Goal: Transaction & Acquisition: Purchase product/service

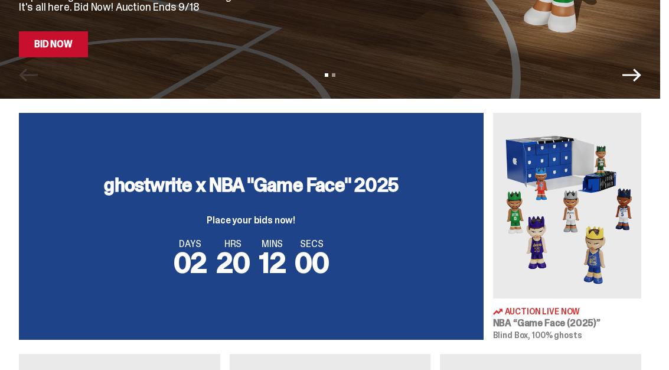
scroll to position [327, 0]
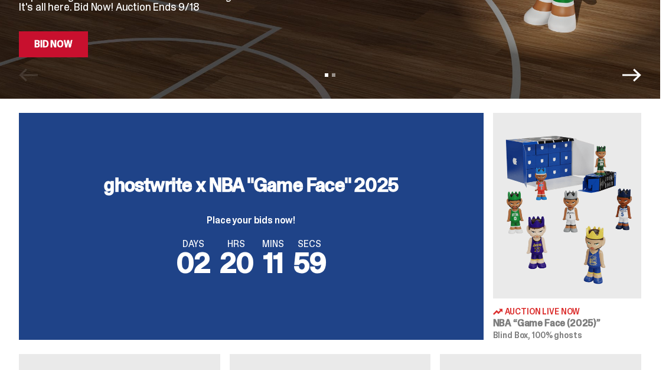
click at [607, 192] on img at bounding box center [567, 206] width 149 height 186
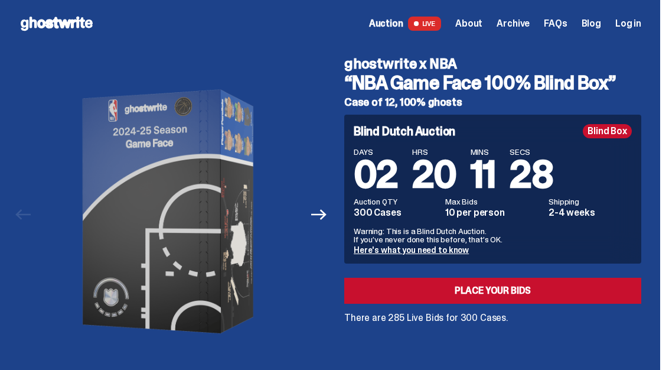
click at [514, 301] on link "Place your Bids" at bounding box center [492, 291] width 297 height 26
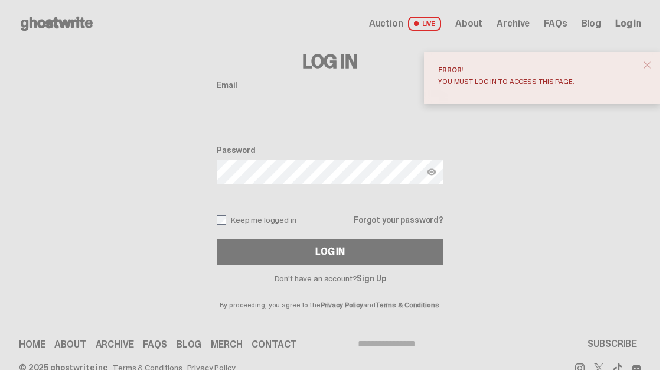
click at [653, 68] on span "close" at bounding box center [648, 65] width 12 height 12
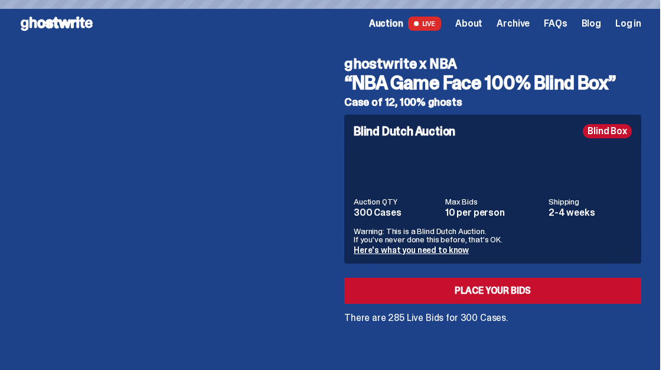
scroll to position [327, 0]
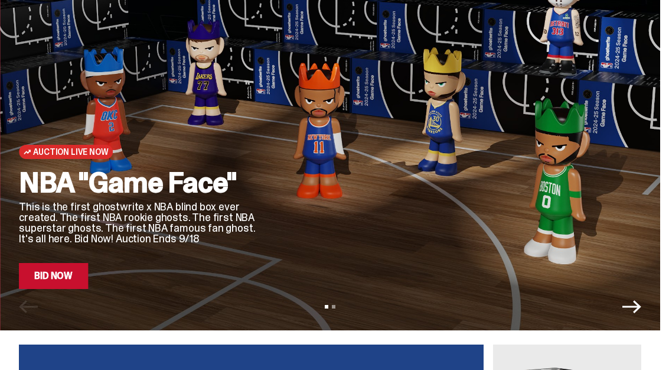
scroll to position [95, 0]
click at [392, 160] on div at bounding box center [465, 157] width 352 height 264
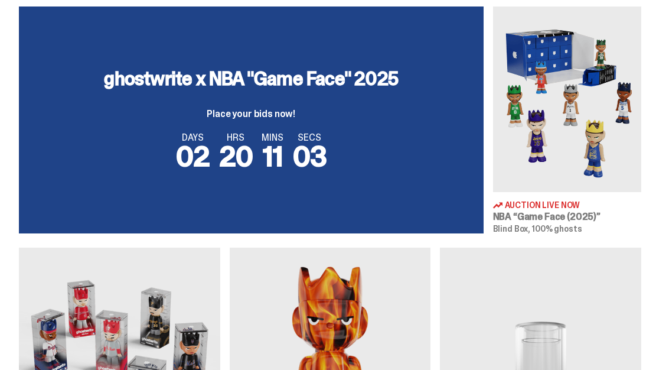
scroll to position [433, 0]
click at [564, 84] on img at bounding box center [567, 99] width 149 height 186
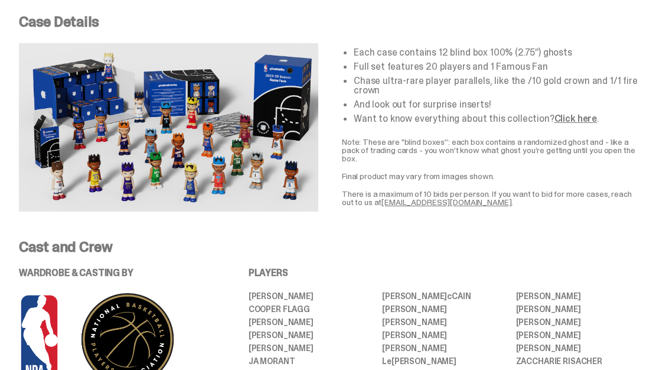
scroll to position [419, 0]
click at [572, 121] on link "Click here" at bounding box center [576, 118] width 43 height 12
